Goal: Information Seeking & Learning: Learn about a topic

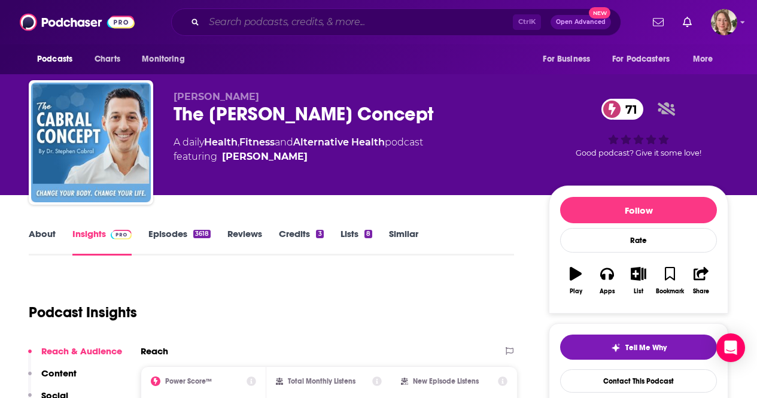
click at [310, 13] on input "Search podcasts, credits, & more..." at bounding box center [358, 22] width 309 height 19
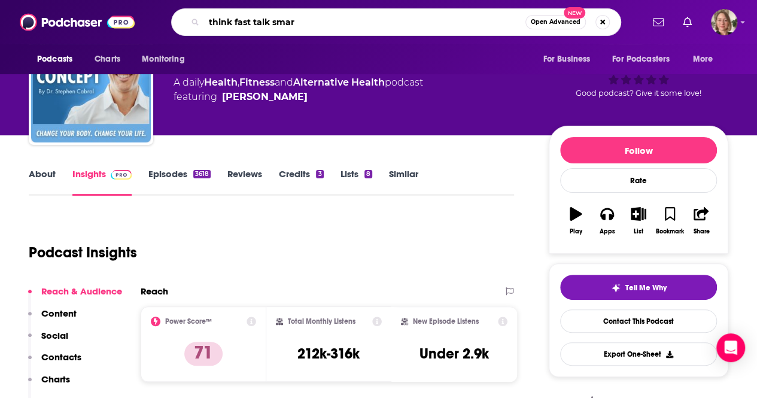
type input "think fast talk smart"
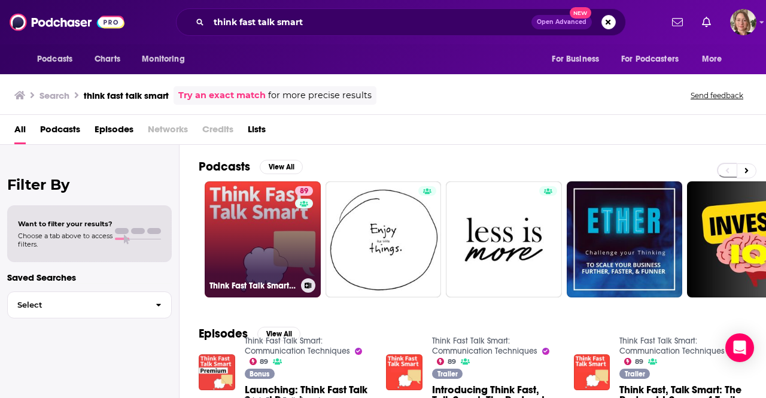
click at [280, 215] on link "89 Think Fast Talk Smart: Communication Techniques" at bounding box center [263, 239] width 116 height 116
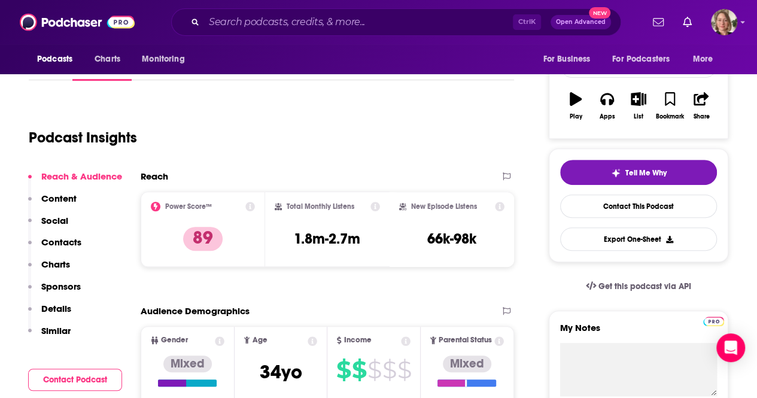
scroll to position [179, 0]
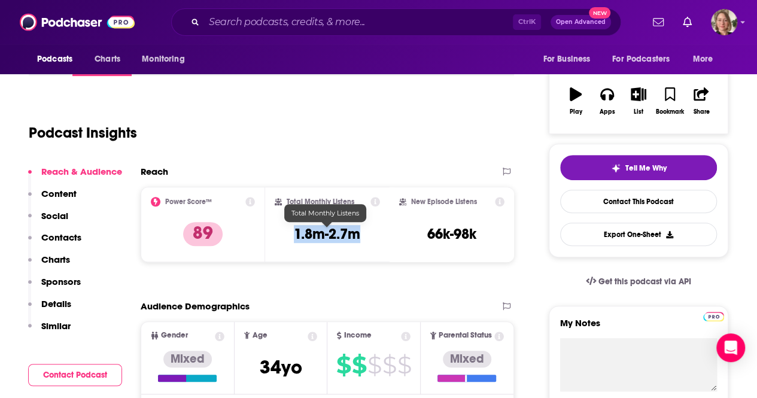
drag, startPoint x: 361, startPoint y: 235, endPoint x: 293, endPoint y: 235, distance: 67.6
click at [293, 235] on div "Total Monthly Listens 1.8m-2.7m" at bounding box center [327, 224] width 105 height 55
copy h3 "1.8m-2.7m"
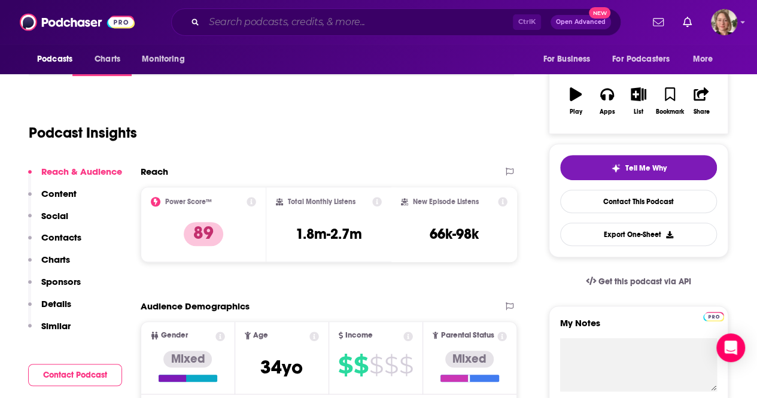
click at [309, 16] on input "Search podcasts, credits, & more..." at bounding box center [358, 22] width 309 height 19
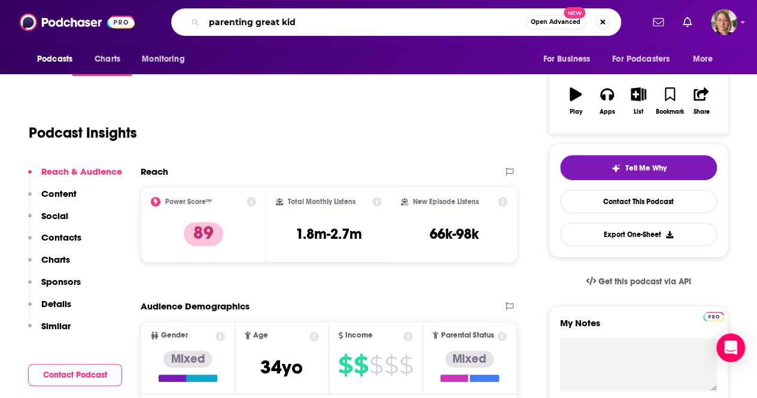
type input "parenting great kids"
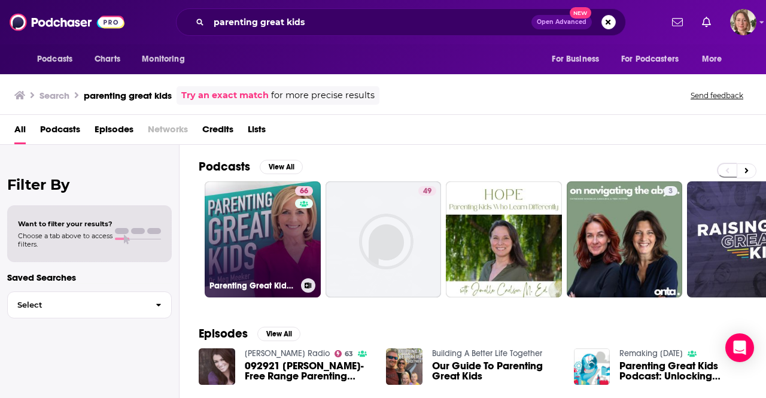
click at [260, 222] on link "66 Parenting Great Kids with [PERSON_NAME]" at bounding box center [263, 239] width 116 height 116
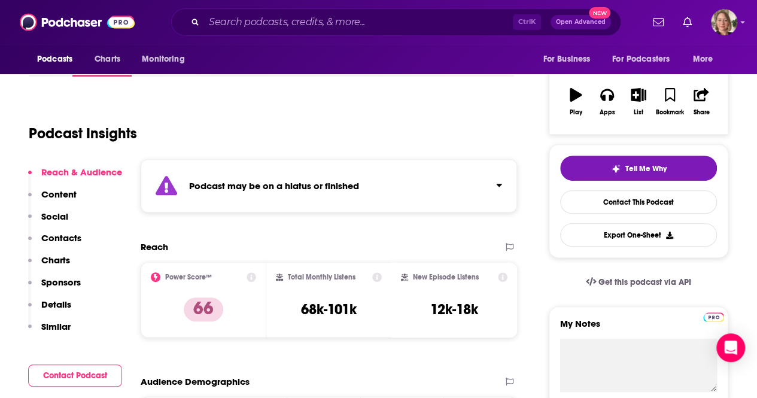
scroll to position [179, 0]
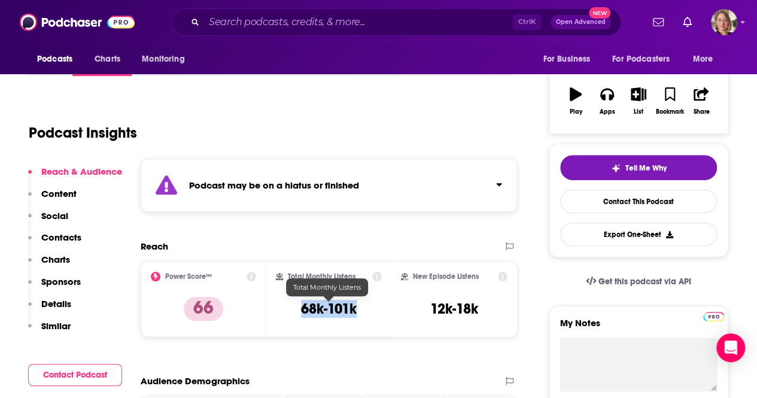
drag, startPoint x: 361, startPoint y: 307, endPoint x: 302, endPoint y: 309, distance: 59.9
click at [302, 309] on div "Total Monthly Listens 68k-101k" at bounding box center [329, 299] width 106 height 55
copy h3 "68k-101k"
click at [257, 35] on div "Ctrl K Open Advanced New" at bounding box center [396, 22] width 450 height 28
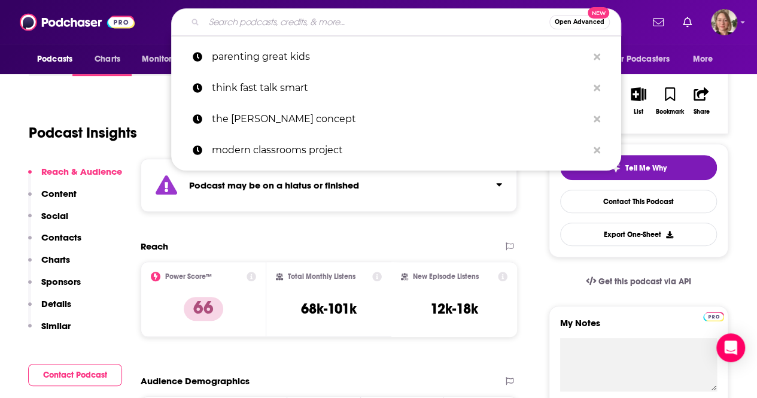
click at [252, 27] on input "Search podcasts, credits, & more..." at bounding box center [376, 22] width 345 height 19
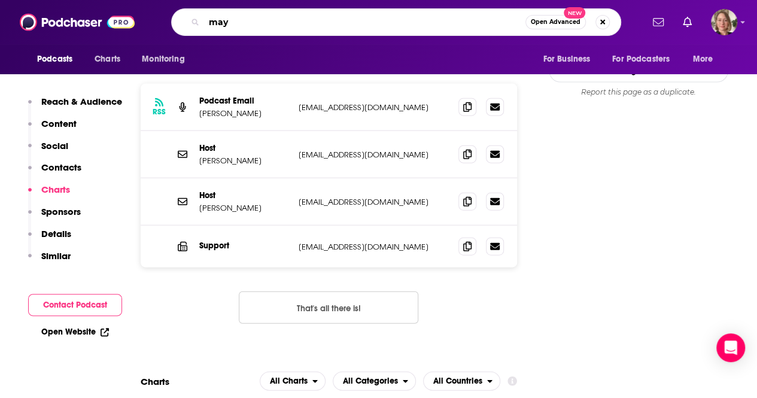
scroll to position [1496, 0]
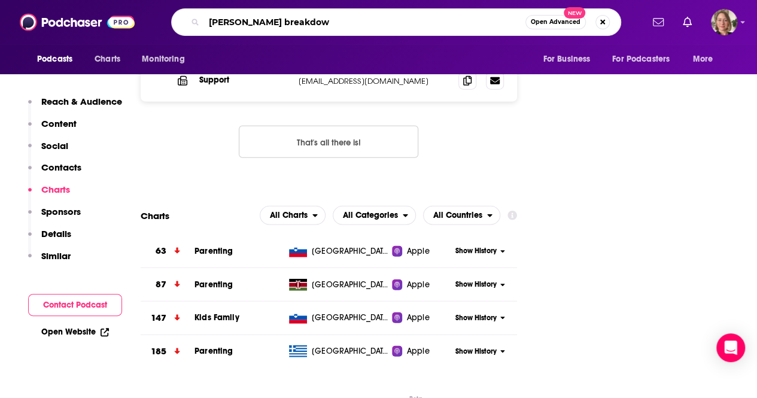
type input "[PERSON_NAME] breakdown"
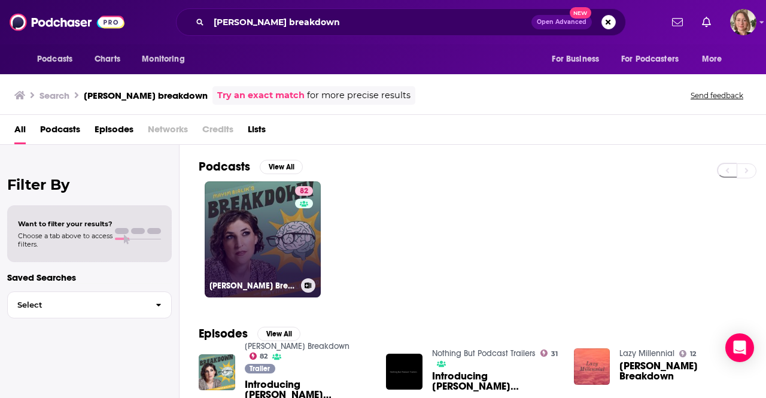
click at [279, 235] on link "82 [PERSON_NAME] Breakdown" at bounding box center [263, 239] width 116 height 116
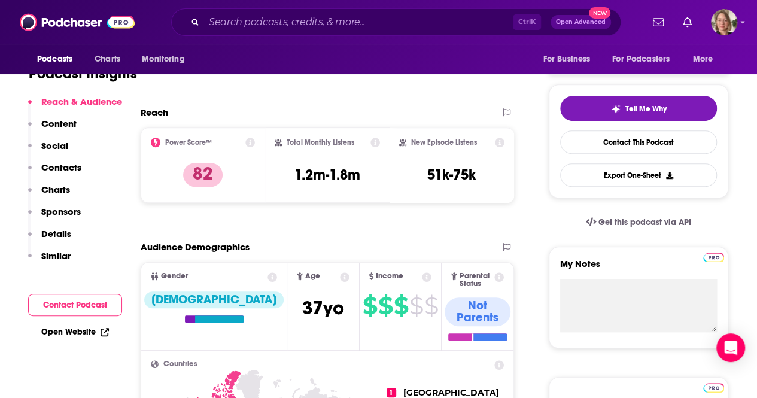
scroll to position [239, 0]
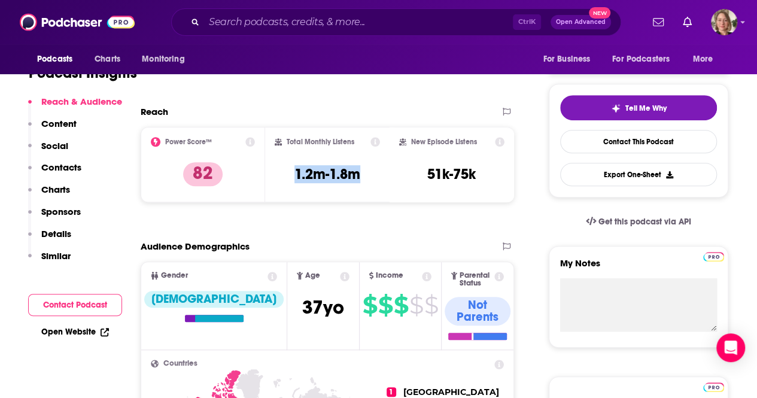
drag, startPoint x: 359, startPoint y: 181, endPoint x: 275, endPoint y: 172, distance: 84.2
click at [275, 172] on div "Total Monthly Listens 1.2m-1.8m" at bounding box center [327, 164] width 105 height 55
copy h3 "1.2m-1.8m"
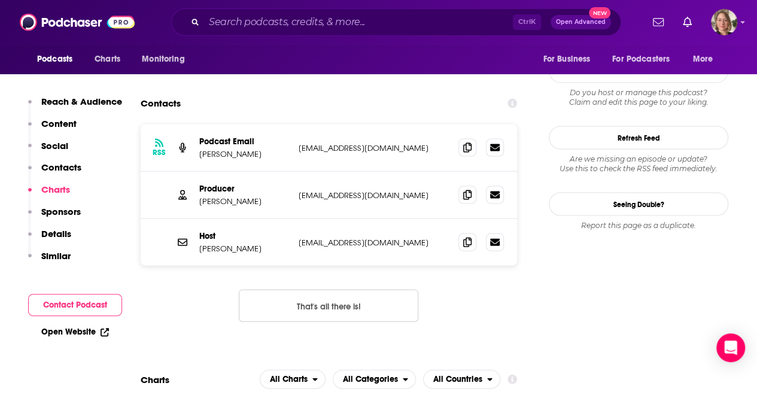
scroll to position [1376, 0]
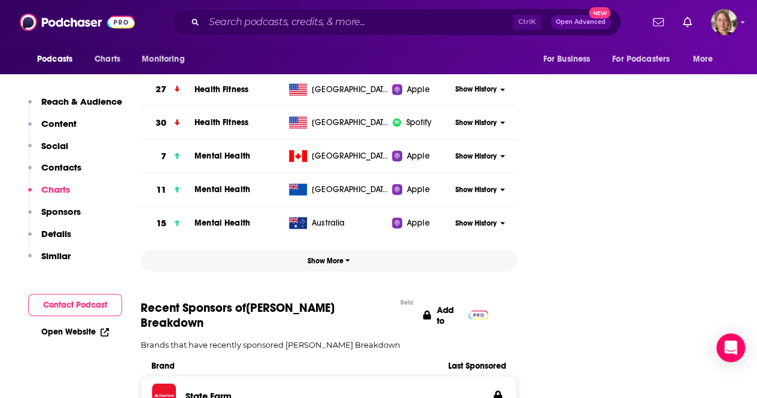
click at [336, 257] on span "Show More" at bounding box center [329, 261] width 42 height 8
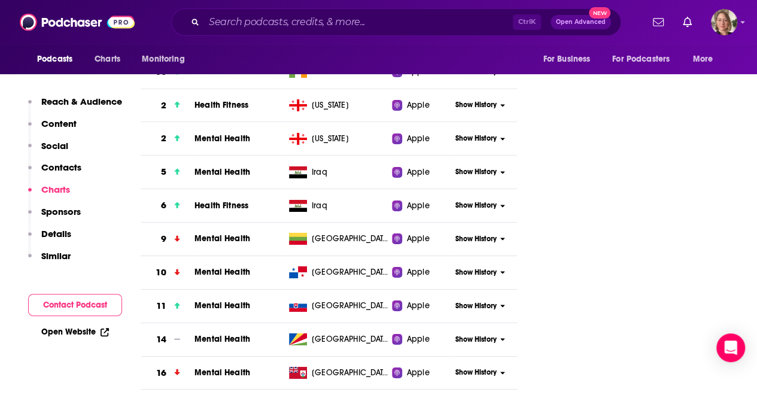
scroll to position [2214, 0]
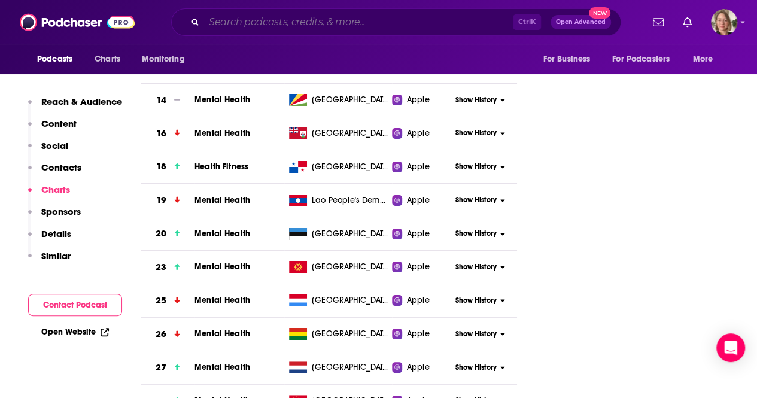
click at [312, 27] on input "Search podcasts, credits, & more..." at bounding box center [358, 22] width 309 height 19
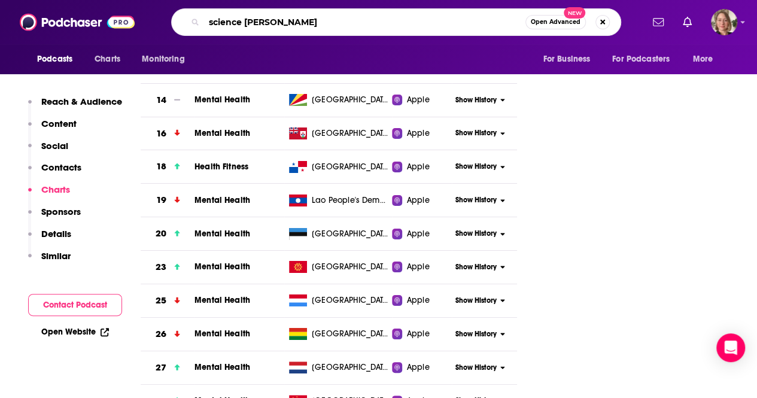
type input "science [DATE]"
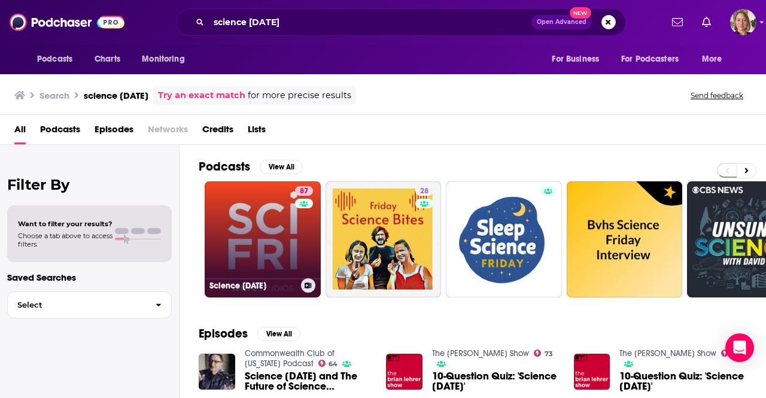
click at [281, 234] on link "87 Science [DATE]" at bounding box center [263, 239] width 116 height 116
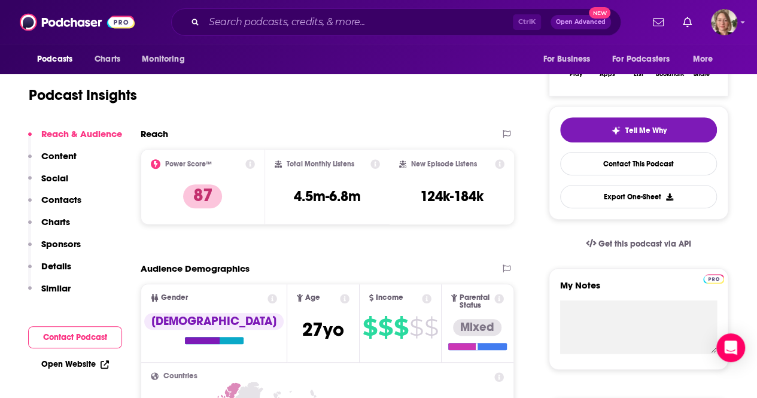
scroll to position [239, 0]
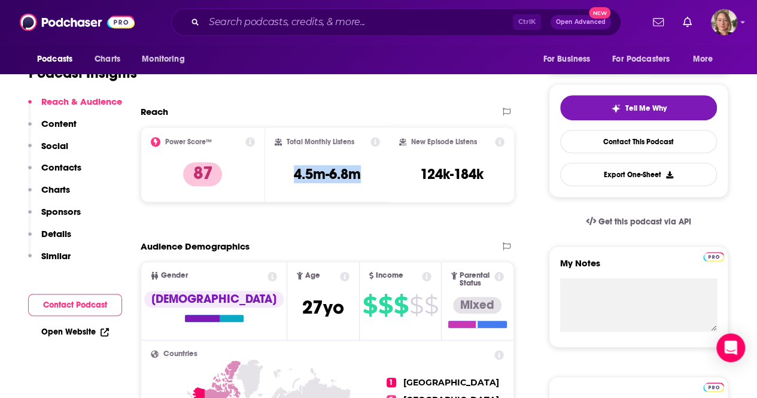
drag, startPoint x: 360, startPoint y: 176, endPoint x: 285, endPoint y: 176, distance: 75.4
click at [285, 176] on div "Total Monthly Listens 4.5m-6.8m" at bounding box center [327, 164] width 105 height 55
copy h3 "4.5m-6.8m"
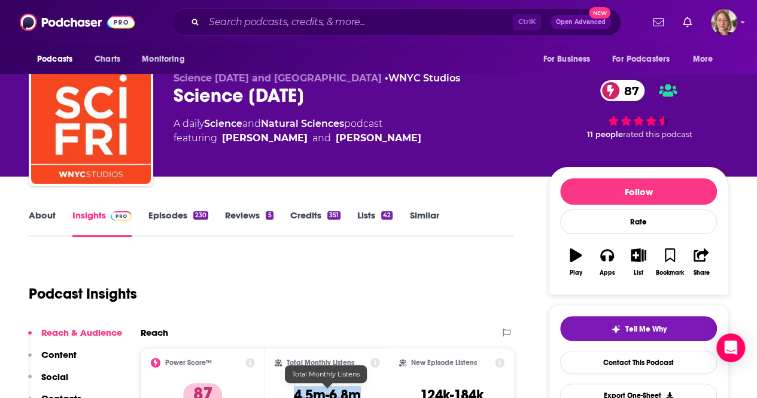
scroll to position [0, 0]
